Goal: Find specific page/section: Find specific page/section

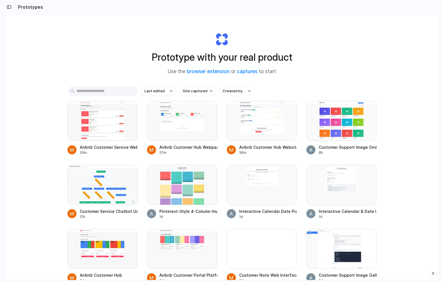
click at [118, 91] on input "text" at bounding box center [102, 91] width 70 height 10
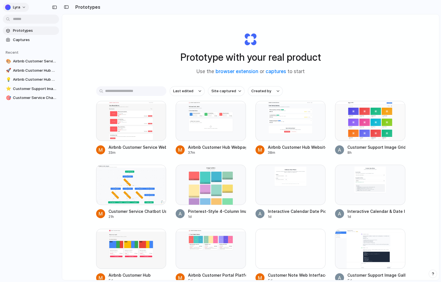
click at [23, 7] on button "Lyra" at bounding box center [16, 7] width 26 height 9
click at [94, 24] on div "Settings Invite members Change theme Sign out" at bounding box center [220, 141] width 441 height 282
click at [33, 42] on span "Captures" at bounding box center [35, 40] width 44 height 6
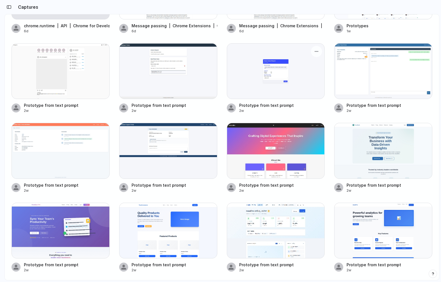
scroll to position [78, 0]
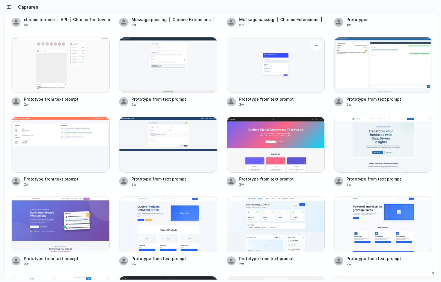
click at [281, 102] on div "Prototype from text prompt" at bounding box center [266, 99] width 54 height 6
click at [281, 99] on div "Prototype from text prompt" at bounding box center [266, 99] width 54 height 6
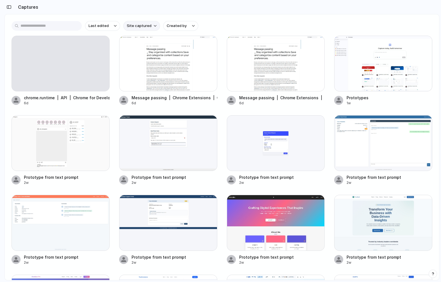
click at [142, 21] on div "Last edited Site captured Created by" at bounding box center [222, 26] width 420 height 10
